Goal: Task Accomplishment & Management: Use online tool/utility

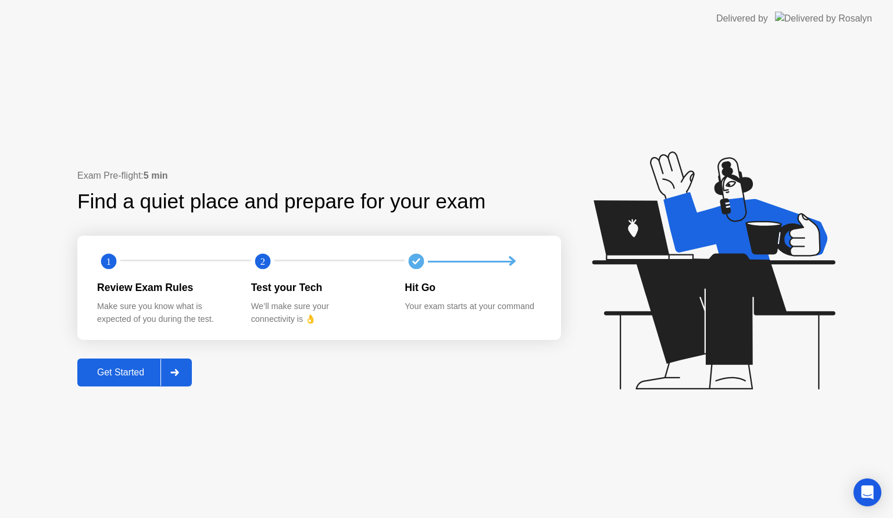
click at [150, 372] on div "Get Started" at bounding box center [121, 372] width 80 height 10
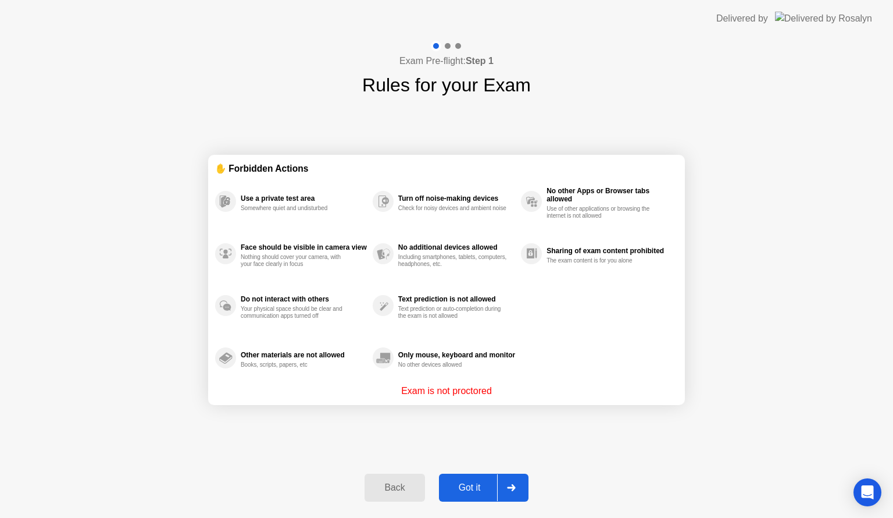
click at [478, 491] on div "Got it" at bounding box center [470, 487] width 55 height 10
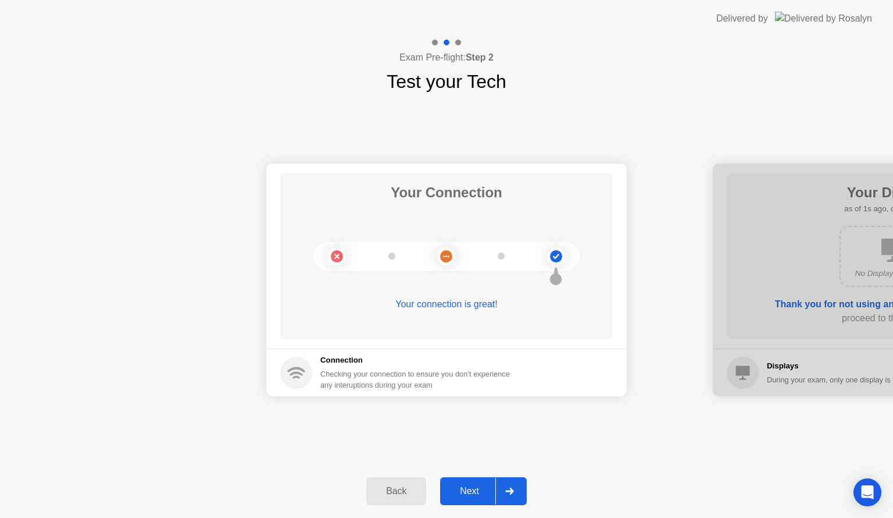
click at [496, 491] on div at bounding box center [509, 490] width 28 height 27
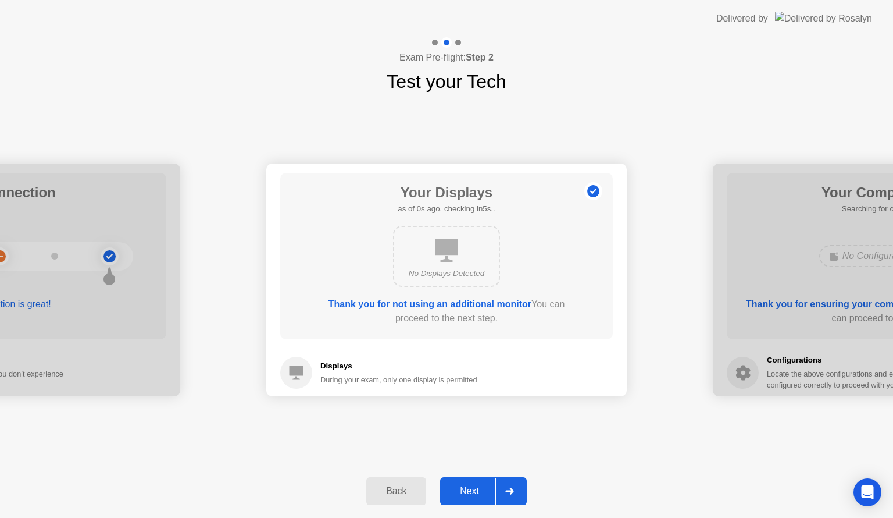
click at [496, 491] on div at bounding box center [509, 490] width 28 height 27
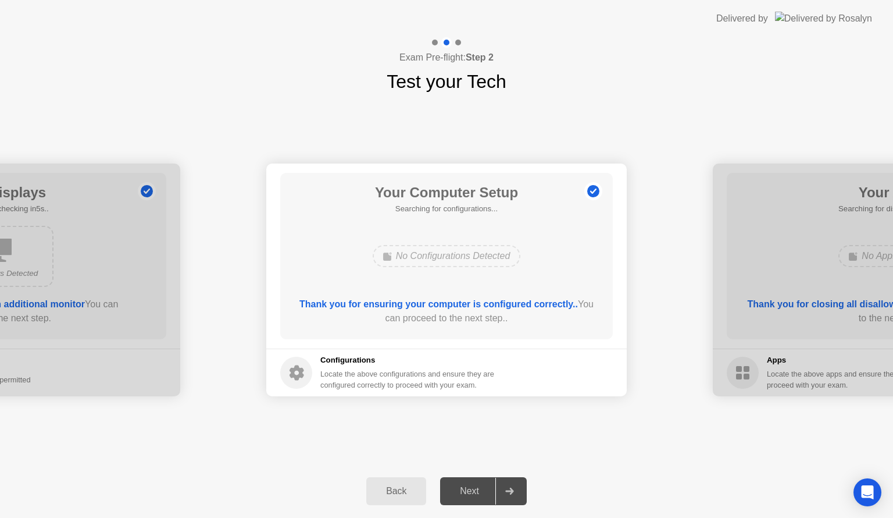
click at [496, 491] on div at bounding box center [509, 490] width 28 height 27
click at [487, 491] on div "Next" at bounding box center [470, 491] width 52 height 10
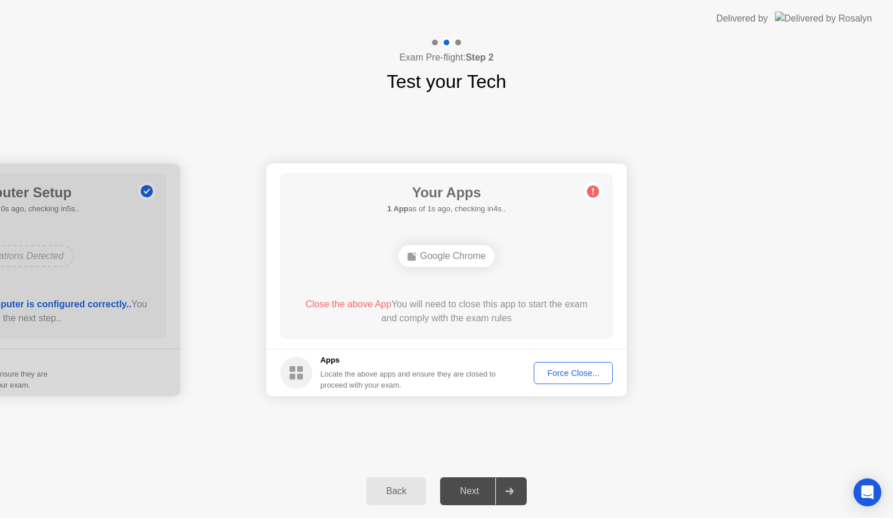
click at [598, 369] on div "Force Close..." at bounding box center [573, 372] width 71 height 9
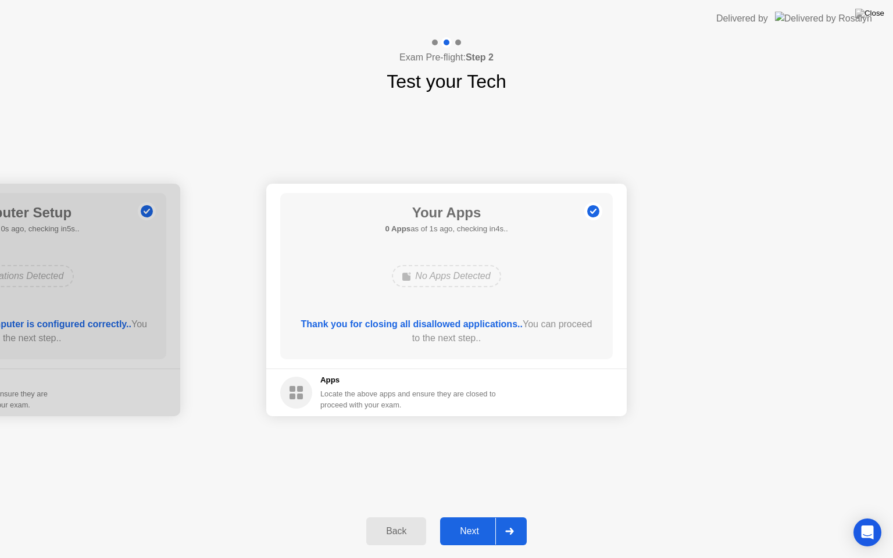
click at [466, 517] on div "Next" at bounding box center [470, 531] width 52 height 10
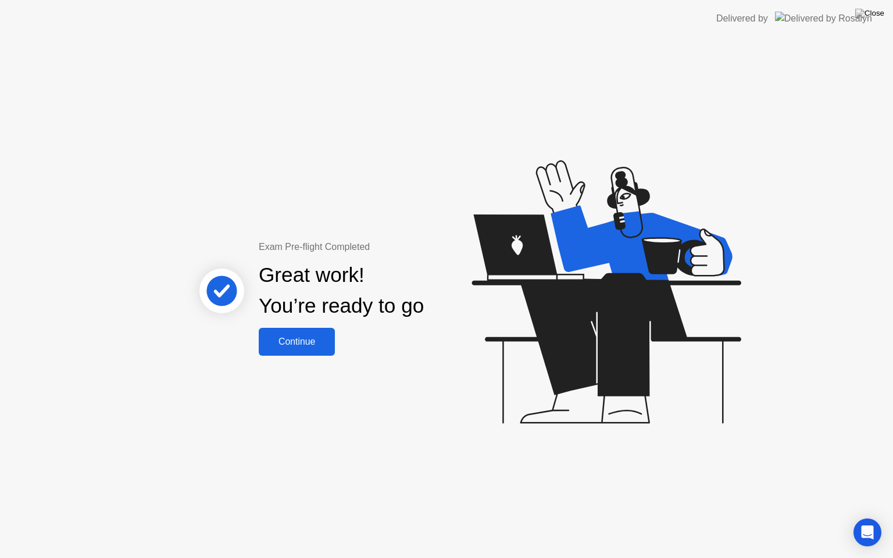
click at [303, 337] on div "Continue" at bounding box center [296, 342] width 69 height 10
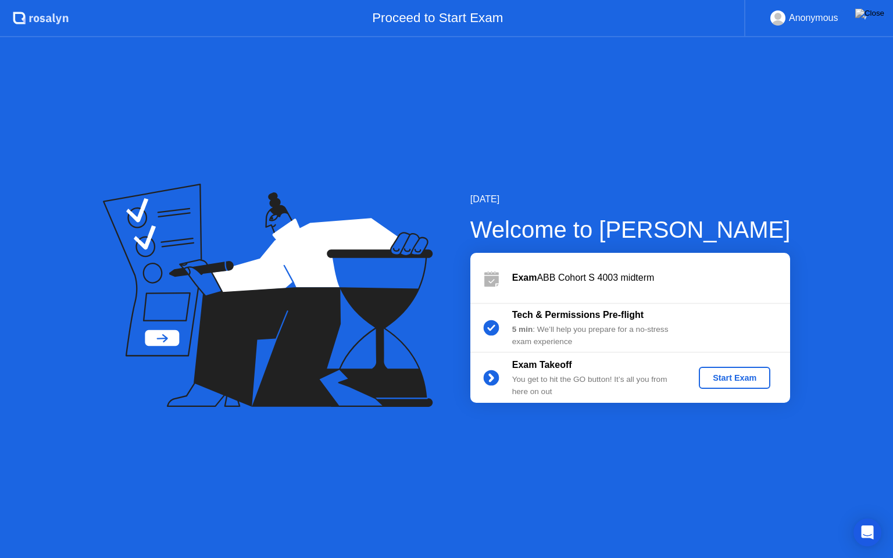
click at [730, 374] on div "Start Exam" at bounding box center [735, 377] width 62 height 9
